Goal: Information Seeking & Learning: Learn about a topic

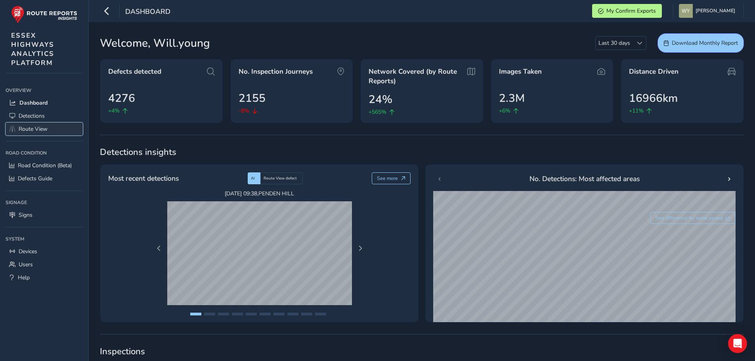
click at [46, 129] on span "Route View" at bounding box center [33, 129] width 29 height 8
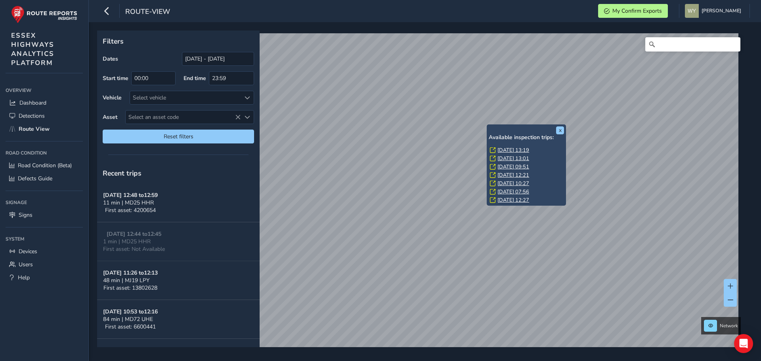
click at [508, 149] on link "[DATE] 13:19" at bounding box center [514, 150] width 32 height 7
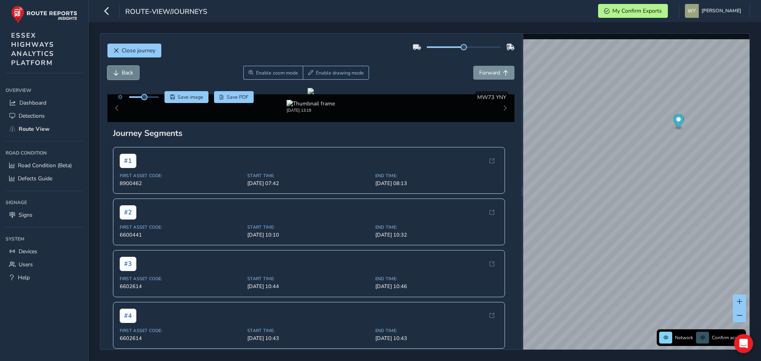
click at [126, 74] on span "Back" at bounding box center [127, 73] width 11 height 8
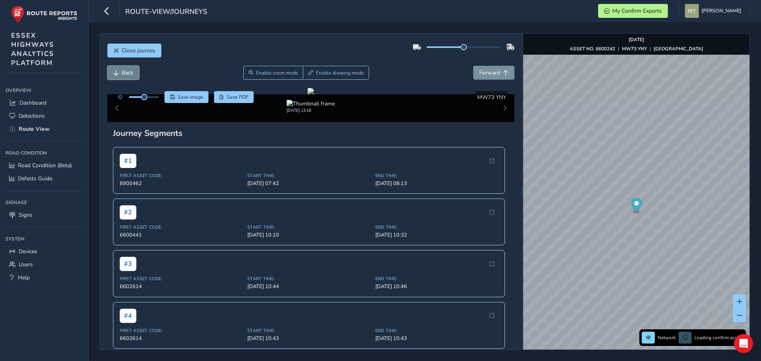
click at [126, 74] on span "Back" at bounding box center [127, 73] width 11 height 8
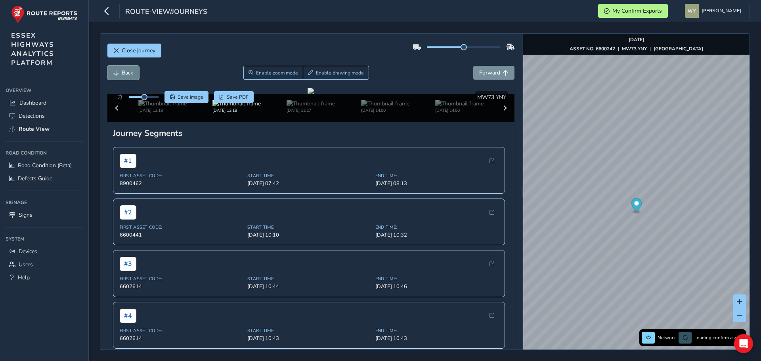
click at [126, 74] on span "Back" at bounding box center [127, 73] width 11 height 8
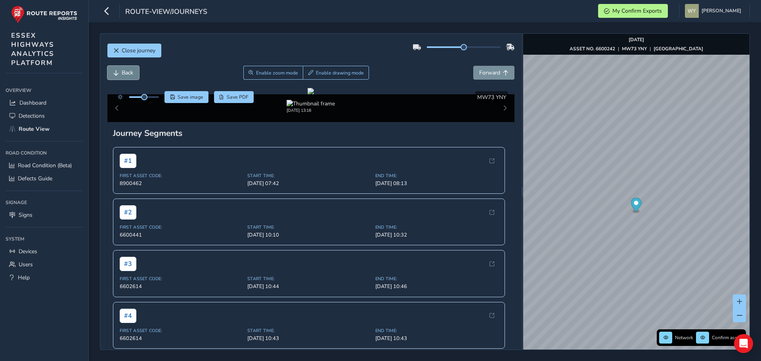
click at [126, 74] on span "Back" at bounding box center [127, 73] width 11 height 8
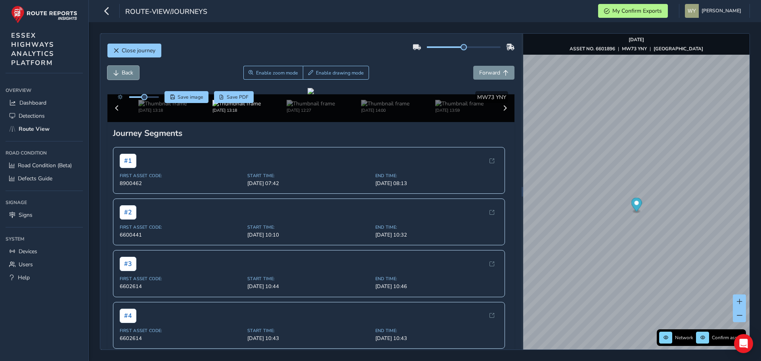
click at [126, 74] on span "Back" at bounding box center [127, 73] width 11 height 8
click at [503, 74] on span "Forward" at bounding box center [506, 73] width 6 height 6
click at [119, 70] on button "Back" at bounding box center [123, 73] width 32 height 14
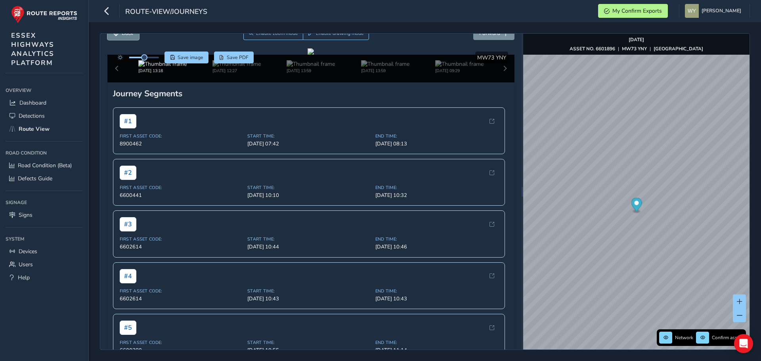
click at [132, 38] on button "Back" at bounding box center [123, 33] width 32 height 14
click at [479, 36] on span "Forward" at bounding box center [489, 33] width 21 height 8
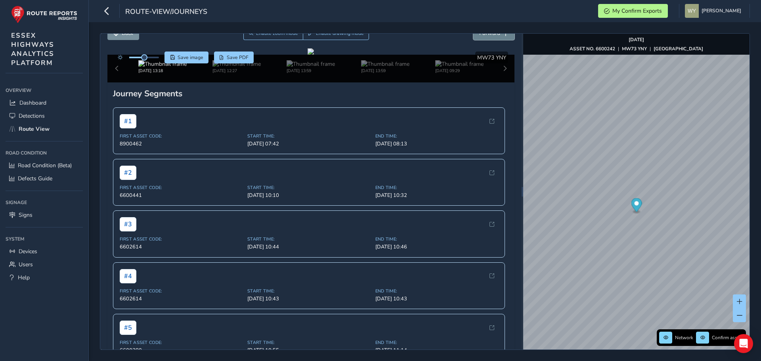
click at [479, 36] on span "Forward" at bounding box center [489, 33] width 21 height 8
click at [126, 36] on span "Back" at bounding box center [127, 33] width 11 height 8
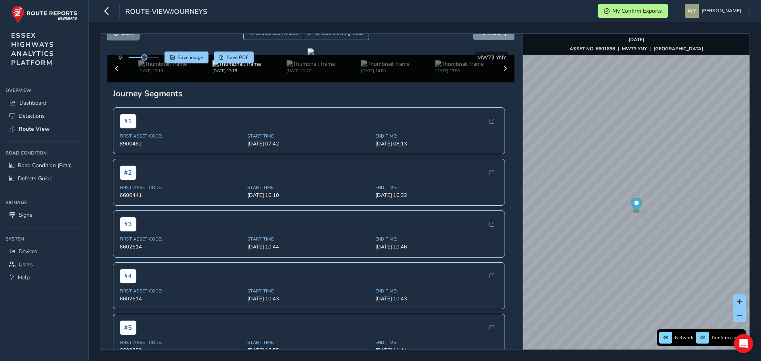
click at [126, 36] on span "Back" at bounding box center [127, 33] width 11 height 8
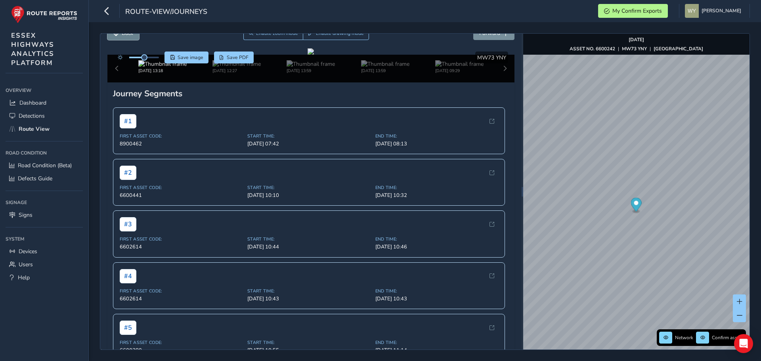
click at [126, 36] on span "Back" at bounding box center [127, 33] width 11 height 8
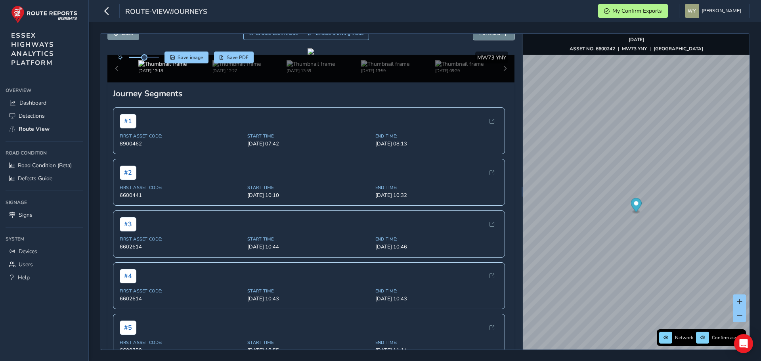
click at [495, 38] on button "Forward" at bounding box center [493, 33] width 41 height 14
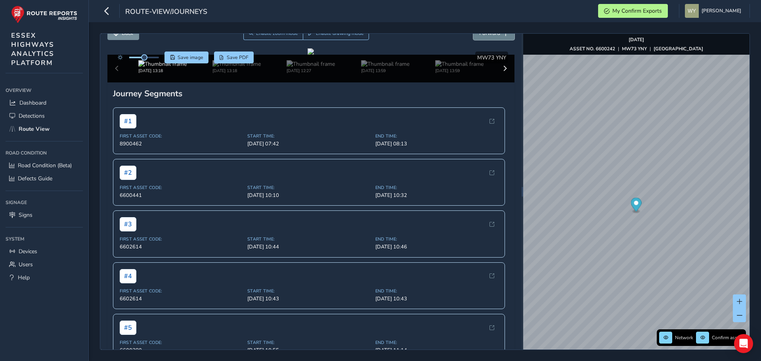
click at [495, 38] on button "Forward" at bounding box center [493, 33] width 41 height 14
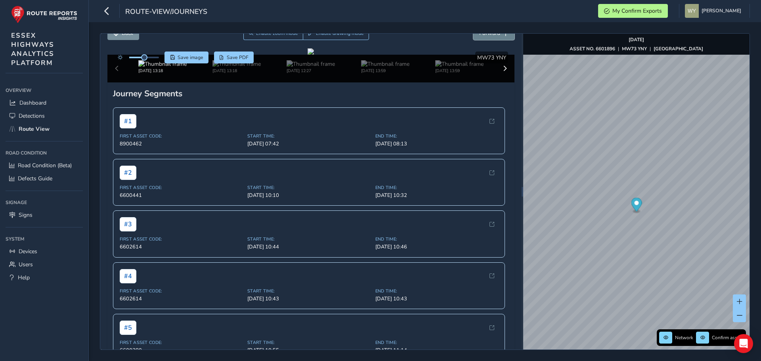
click at [495, 38] on button "Forward" at bounding box center [493, 33] width 41 height 14
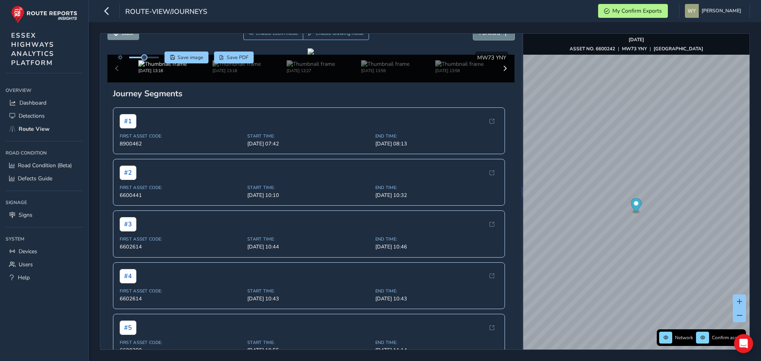
click at [495, 38] on button "Forward" at bounding box center [493, 33] width 41 height 14
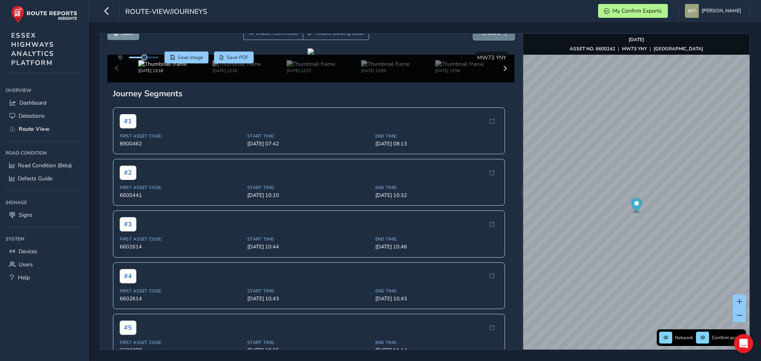
click at [495, 38] on button "Forward" at bounding box center [493, 33] width 41 height 14
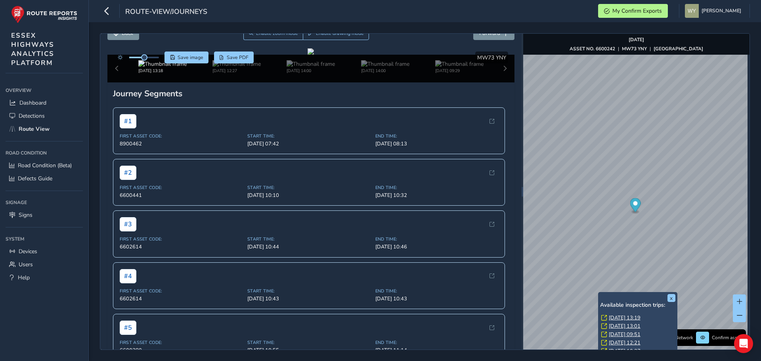
click at [622, 316] on link "[DATE] 13:19" at bounding box center [625, 317] width 32 height 7
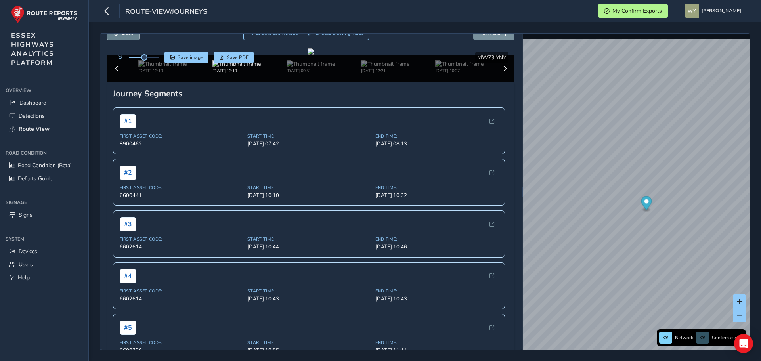
click at [136, 37] on button "Back" at bounding box center [123, 33] width 32 height 14
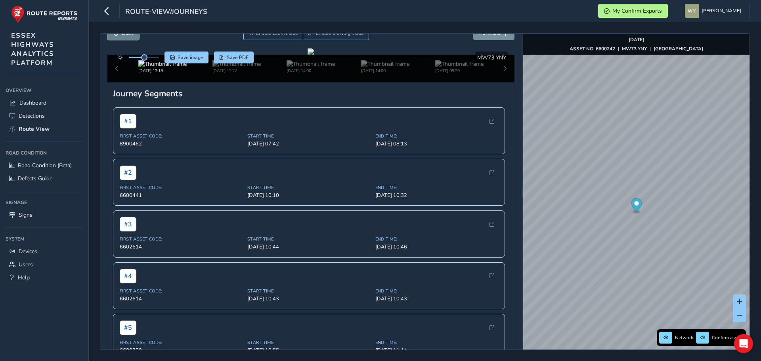
click at [136, 37] on button "Back" at bounding box center [123, 33] width 32 height 14
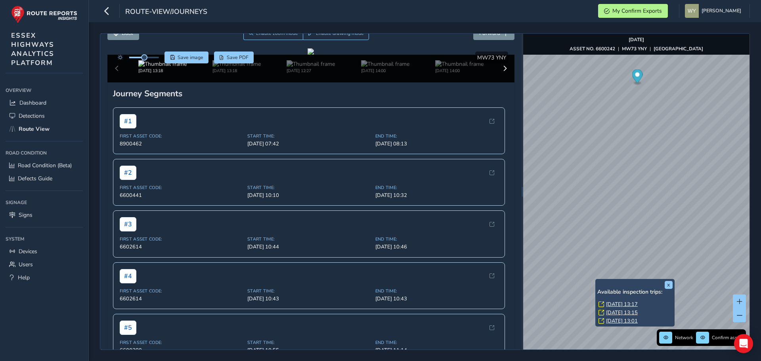
click at [607, 300] on div "Available inspection trips: [GEOGRAPHIC_DATA][DATE] 13:17 [DATE] 13:15 [DATE] 1…" at bounding box center [635, 307] width 75 height 37
click at [609, 303] on link "[DATE] 13:17" at bounding box center [622, 304] width 32 height 7
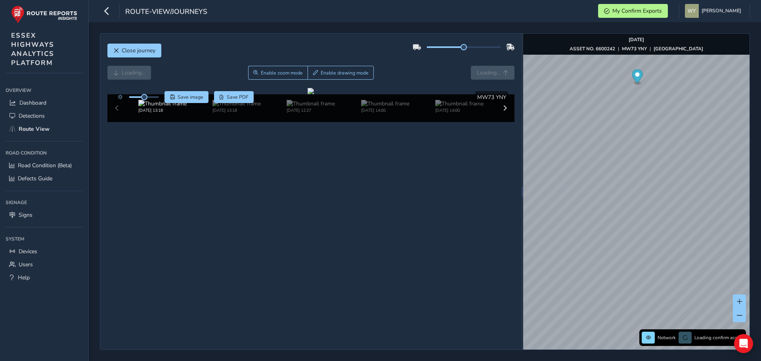
scroll to position [40, 0]
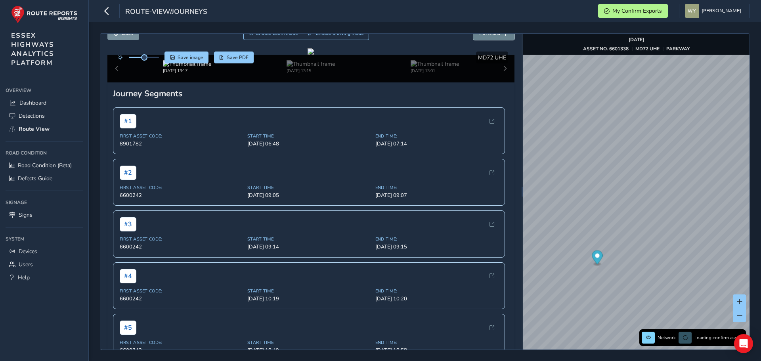
click at [496, 37] on button "Forward" at bounding box center [493, 33] width 41 height 14
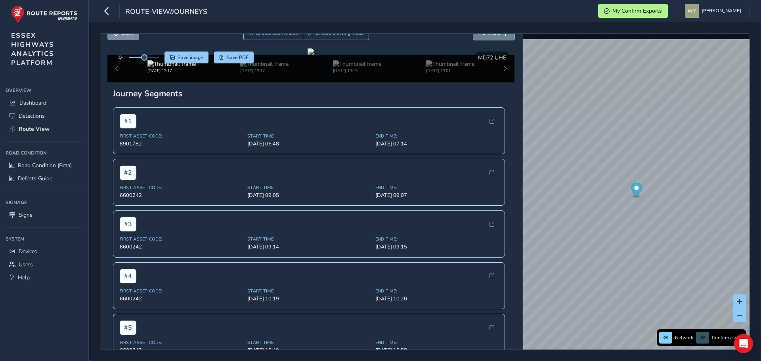
click at [496, 37] on button "Forward" at bounding box center [493, 33] width 41 height 14
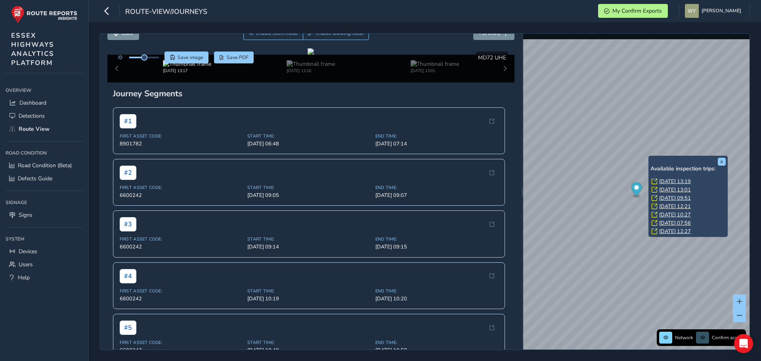
click at [669, 188] on link "[DATE] 13:01" at bounding box center [675, 189] width 32 height 7
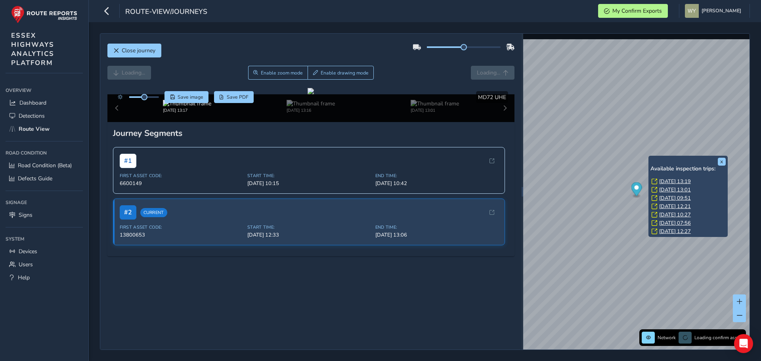
scroll to position [40, 0]
click at [670, 197] on link "[DATE] 09:51" at bounding box center [675, 198] width 32 height 7
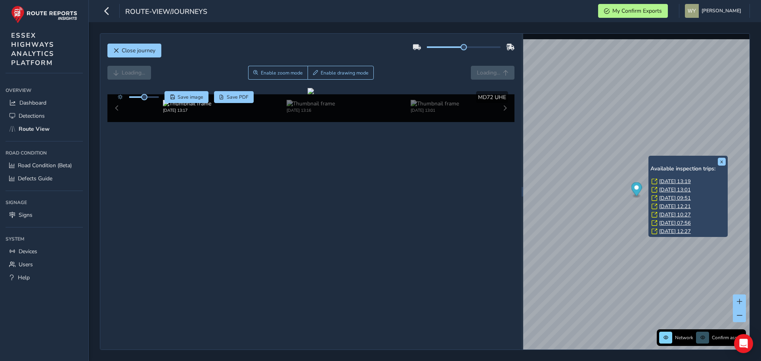
scroll to position [13, 0]
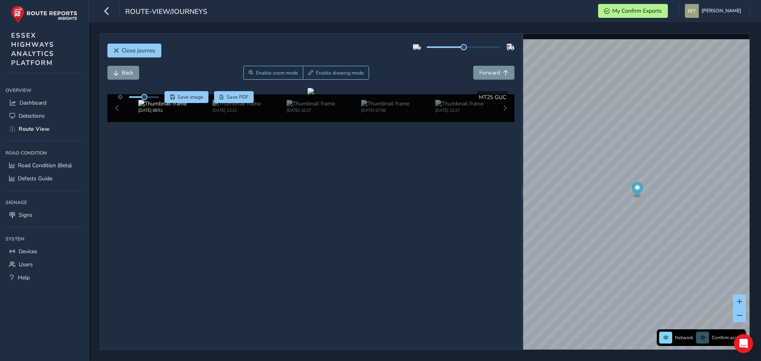
click at [497, 122] on div "[DATE] 09:51 [DATE] 12:21 [DATE] 10:27 [DATE] 07:56 [DATE] 12:27" at bounding box center [311, 108] width 408 height 28
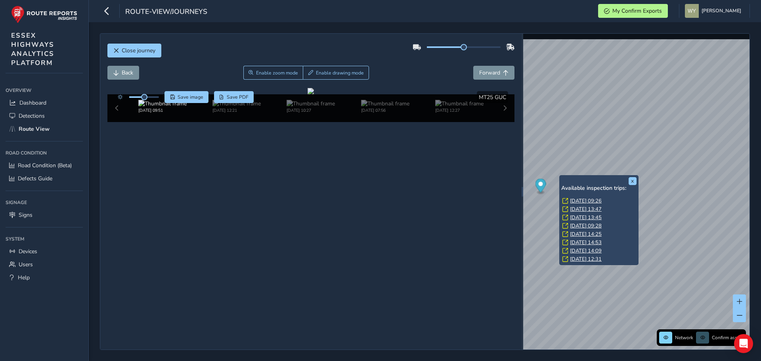
click at [578, 203] on link "[DATE] 09:26" at bounding box center [586, 200] width 32 height 7
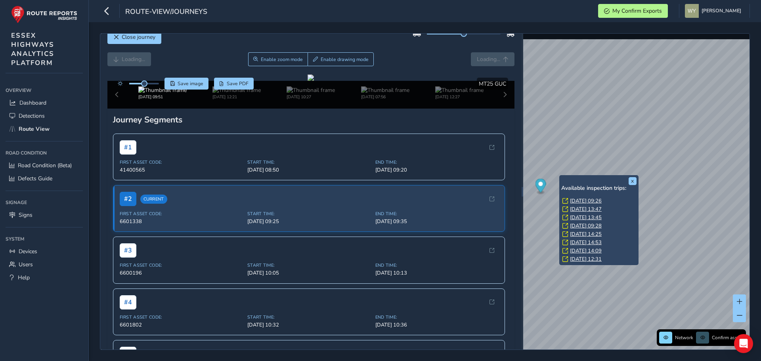
scroll to position [40, 0]
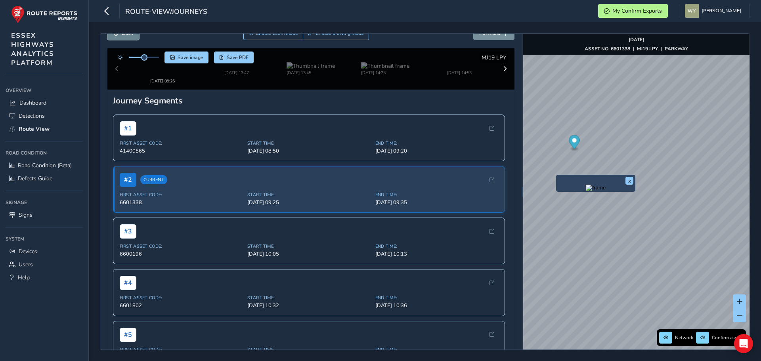
click at [126, 37] on button "Back" at bounding box center [123, 33] width 32 height 14
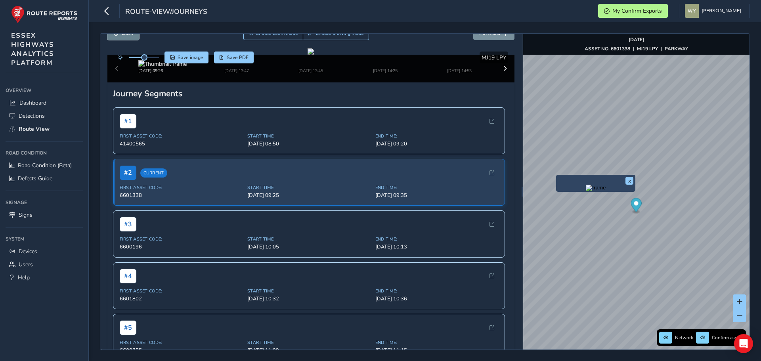
click at [126, 37] on button "Back" at bounding box center [123, 33] width 32 height 14
click at [483, 38] on button "Forward" at bounding box center [493, 33] width 41 height 14
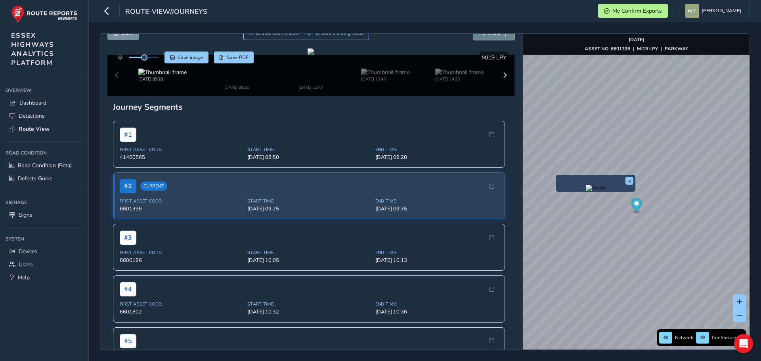
click at [483, 38] on button "Forward" at bounding box center [493, 33] width 41 height 14
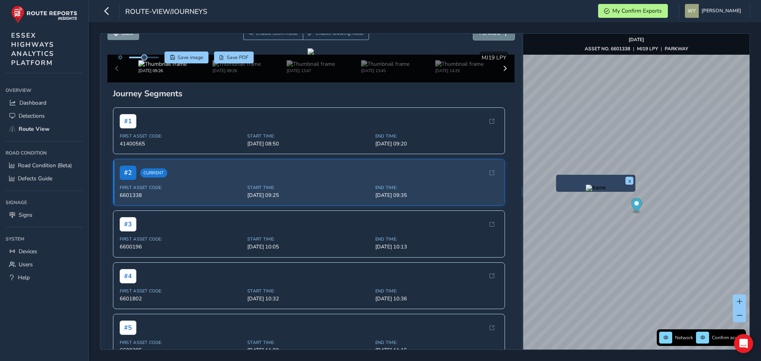
click at [483, 38] on button "Forward" at bounding box center [493, 33] width 41 height 14
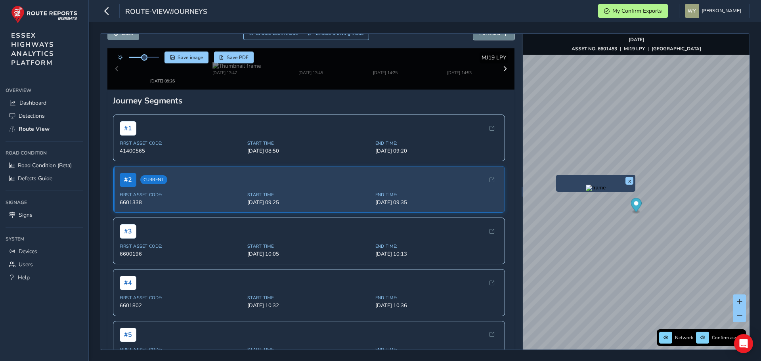
click at [483, 38] on button "Forward" at bounding box center [493, 33] width 41 height 14
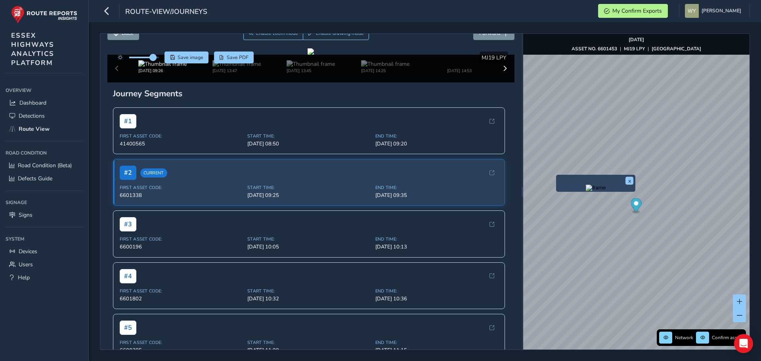
drag, startPoint x: 144, startPoint y: 58, endPoint x: 153, endPoint y: 58, distance: 9.1
click at [153, 58] on span at bounding box center [153, 57] width 6 height 6
click at [495, 34] on button "Forward" at bounding box center [493, 33] width 41 height 14
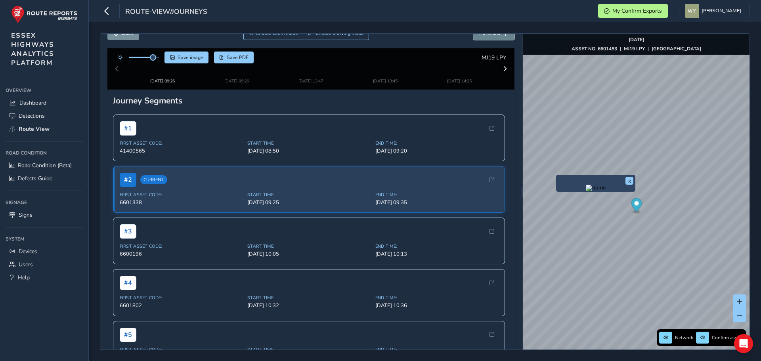
click at [495, 34] on button "Forward" at bounding box center [493, 33] width 41 height 14
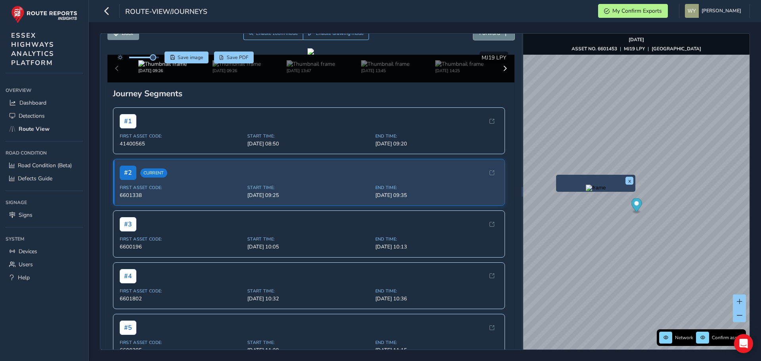
click at [495, 34] on button "Forward" at bounding box center [493, 33] width 41 height 14
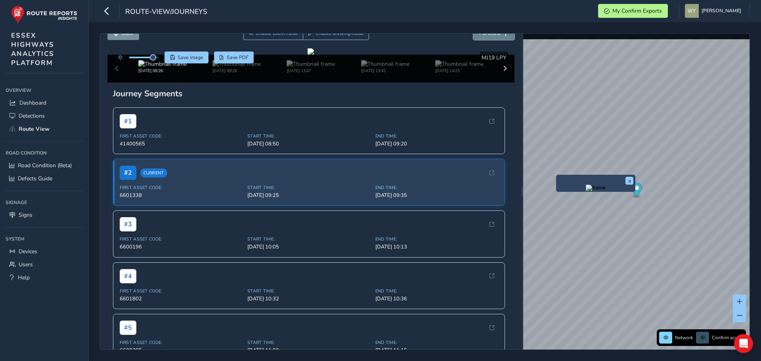
click at [495, 34] on button "Forward" at bounding box center [493, 33] width 41 height 14
click at [125, 34] on span "Back" at bounding box center [127, 33] width 11 height 8
click at [479, 36] on span "Forward" at bounding box center [489, 33] width 21 height 8
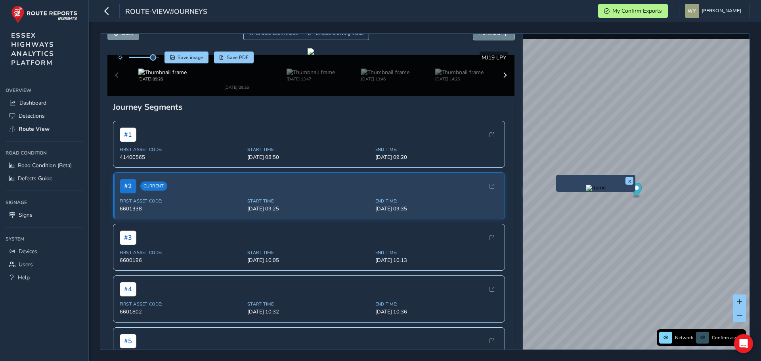
click at [479, 36] on span "Forward" at bounding box center [489, 33] width 21 height 8
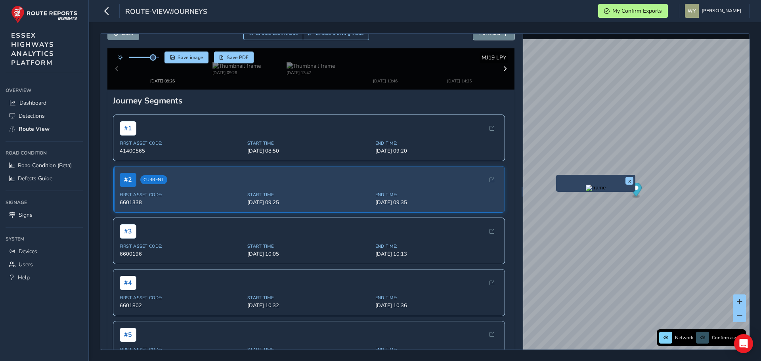
click at [479, 36] on span "Forward" at bounding box center [489, 33] width 21 height 8
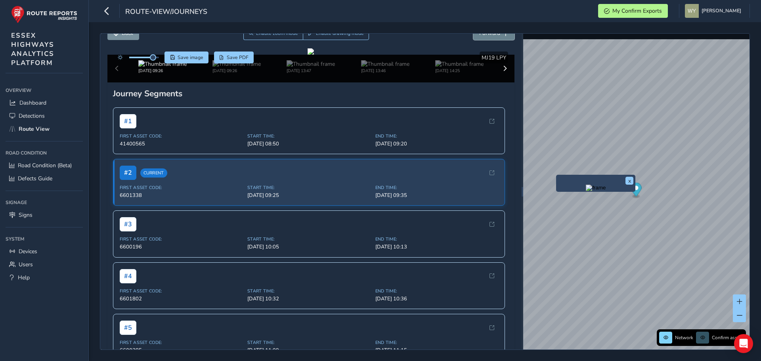
click at [479, 36] on span "Forward" at bounding box center [489, 33] width 21 height 8
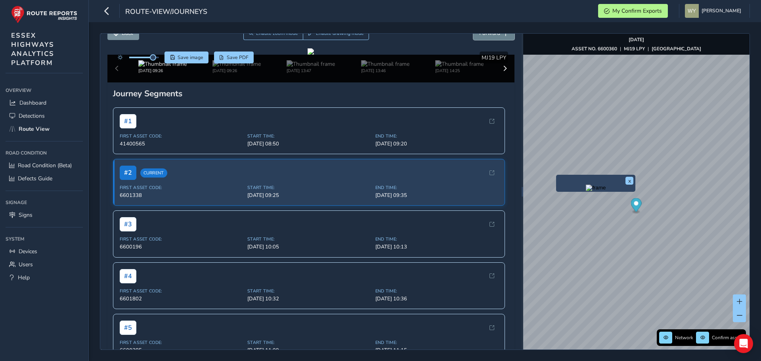
click at [479, 36] on span "Forward" at bounding box center [489, 33] width 21 height 8
click at [133, 36] on span "Back" at bounding box center [127, 33] width 11 height 8
click at [500, 38] on button "Forward" at bounding box center [493, 33] width 41 height 14
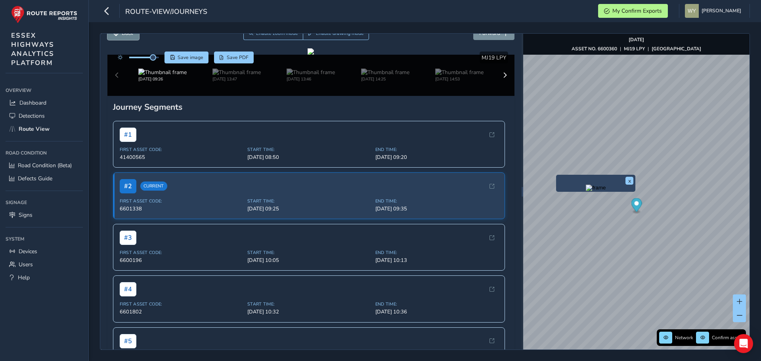
click at [119, 35] on button "Back" at bounding box center [123, 33] width 32 height 14
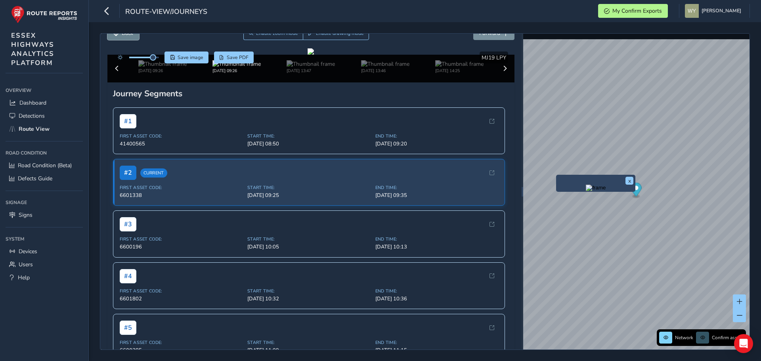
click at [119, 35] on button "Back" at bounding box center [123, 33] width 32 height 14
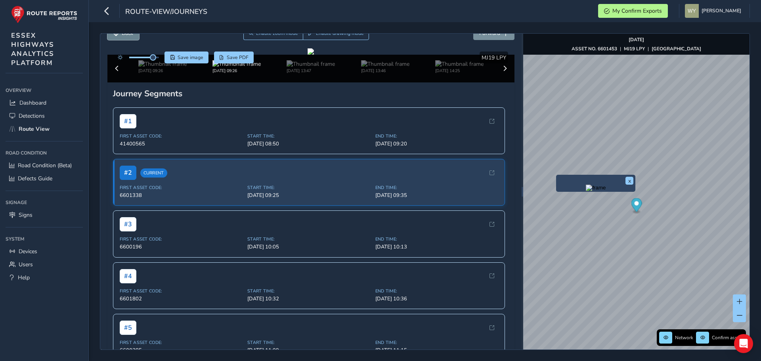
click at [119, 35] on button "Back" at bounding box center [123, 33] width 32 height 14
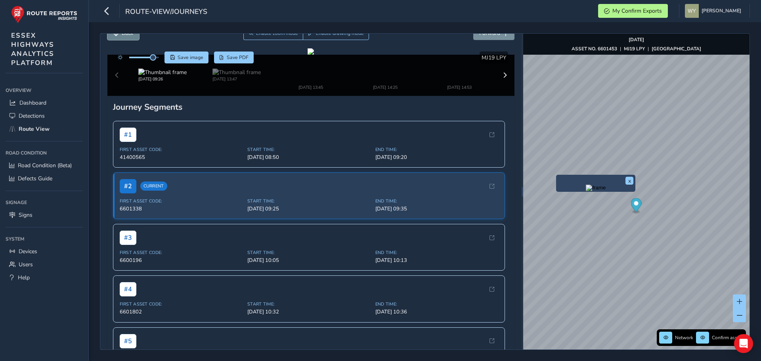
click at [119, 35] on button "Back" at bounding box center [123, 33] width 32 height 14
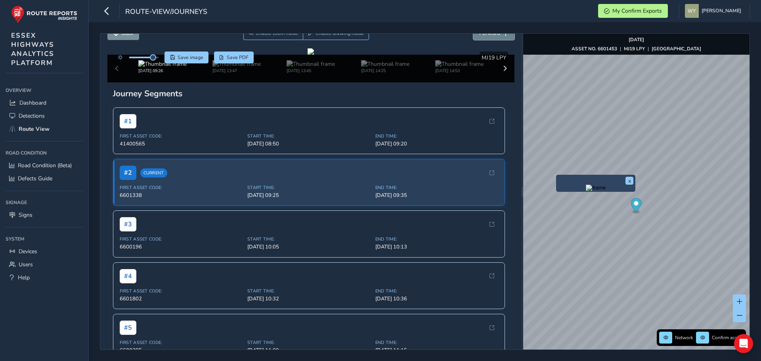
click at [492, 35] on span "Forward" at bounding box center [489, 33] width 21 height 8
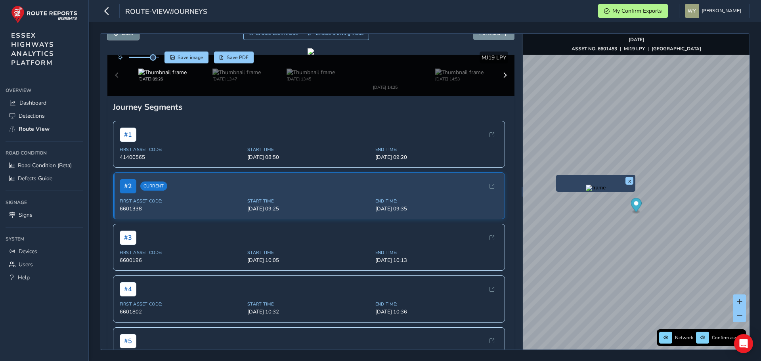
click at [125, 39] on button "Back" at bounding box center [123, 33] width 32 height 14
